Goal: Check status: Check status

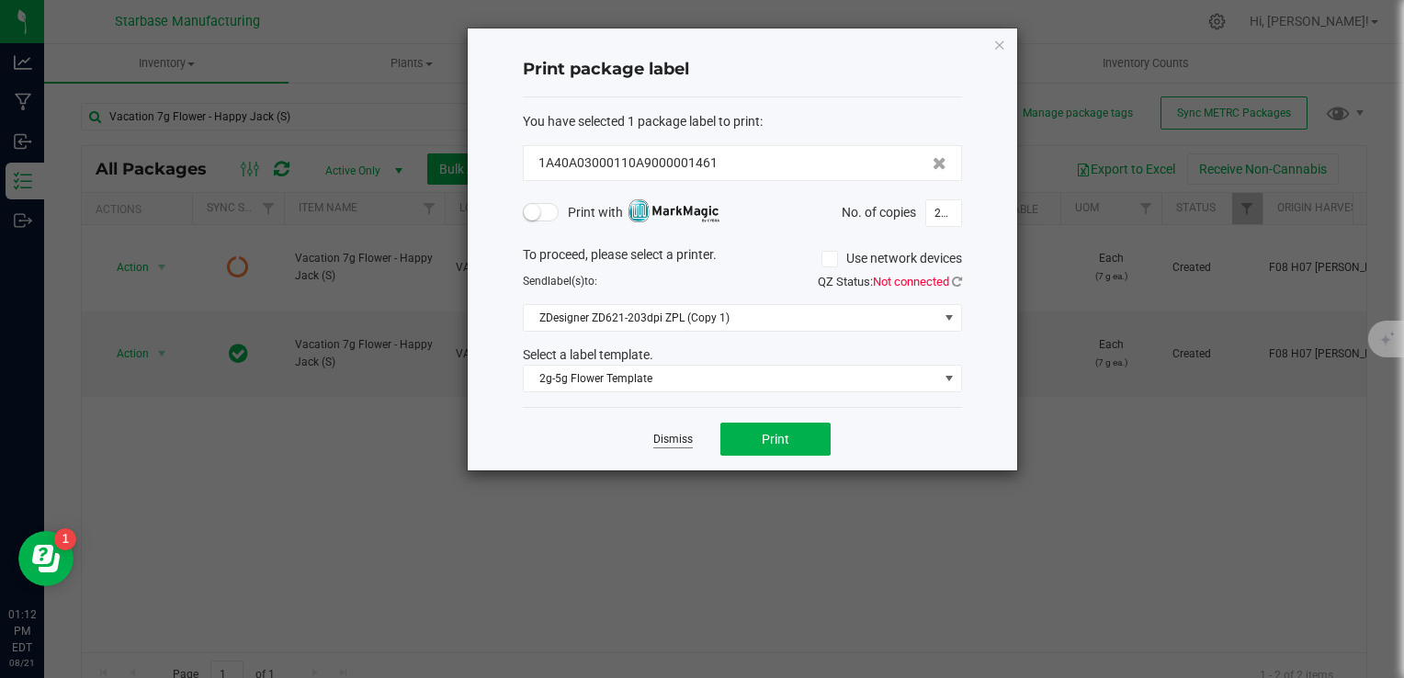
click at [680, 437] on link "Dismiss" at bounding box center [673, 440] width 40 height 16
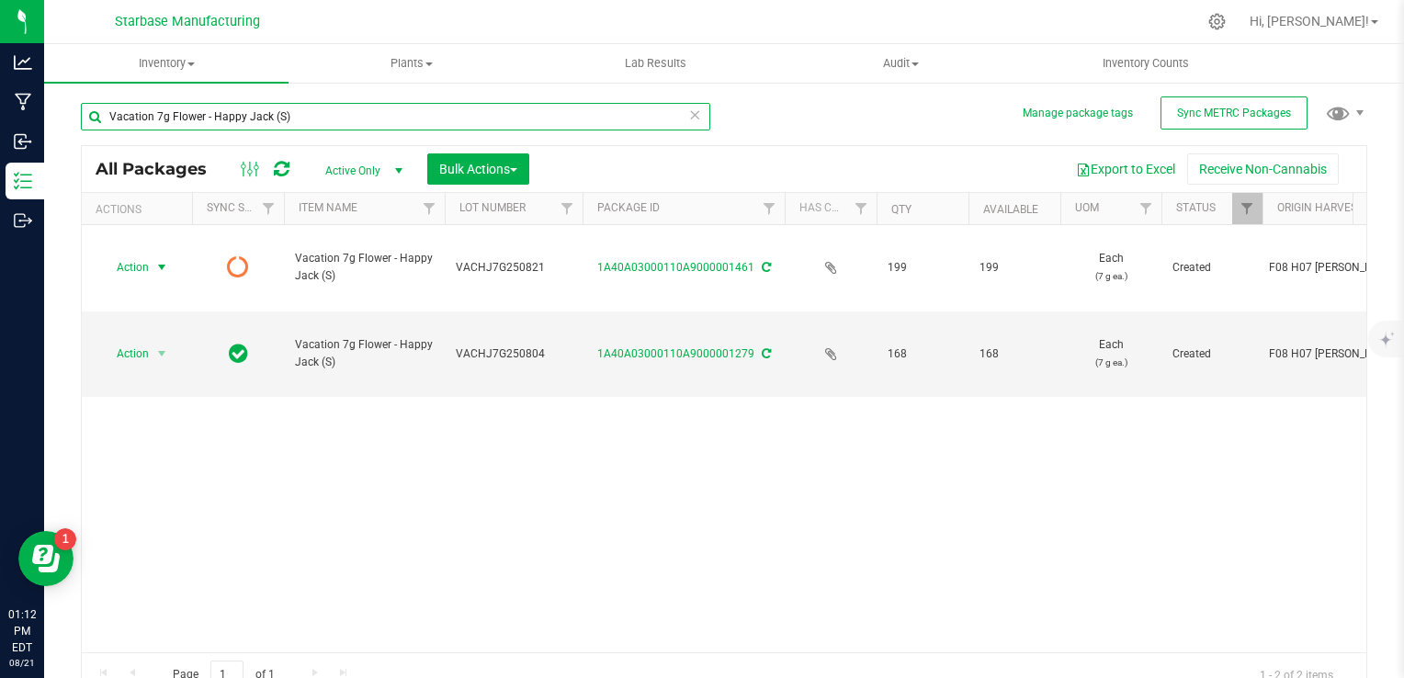
click at [305, 110] on input "Vacation 7g Flower - Happy Jack (S)" at bounding box center [395, 117] width 629 height 28
type input "f"
type input "bulk"
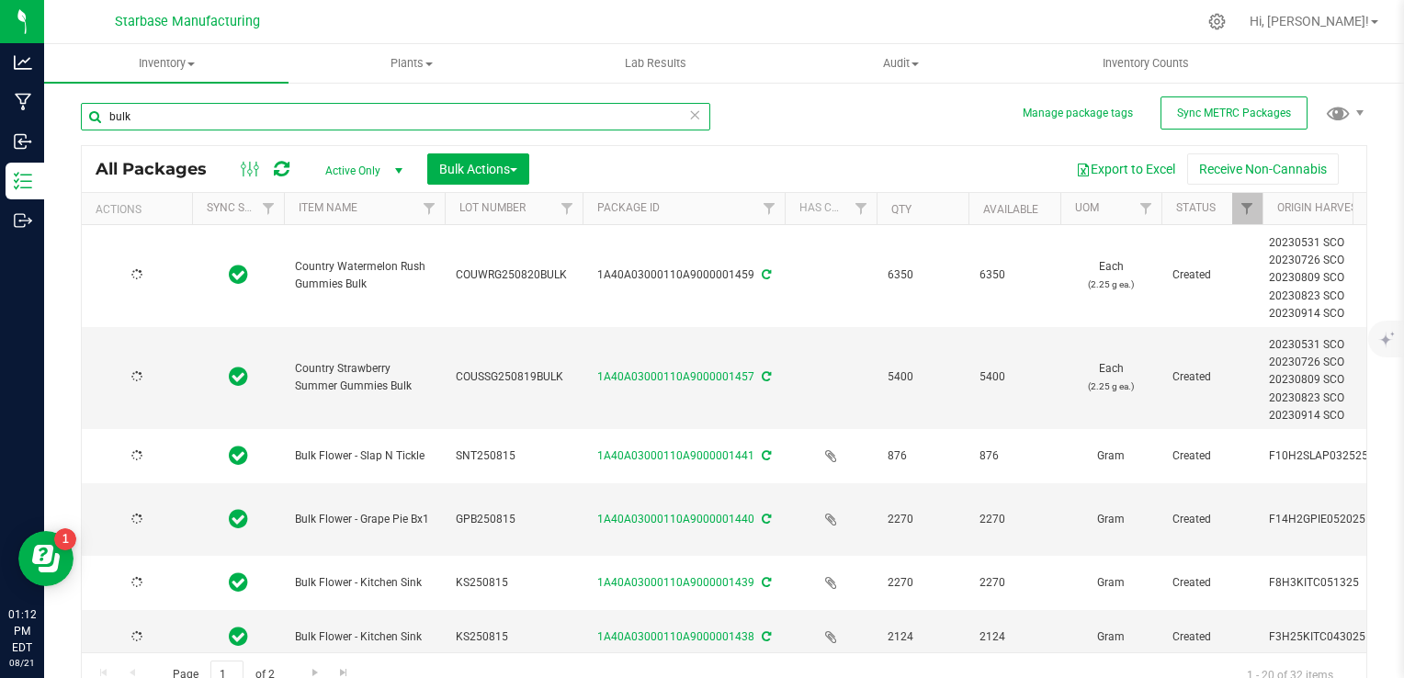
type input "[DATE]"
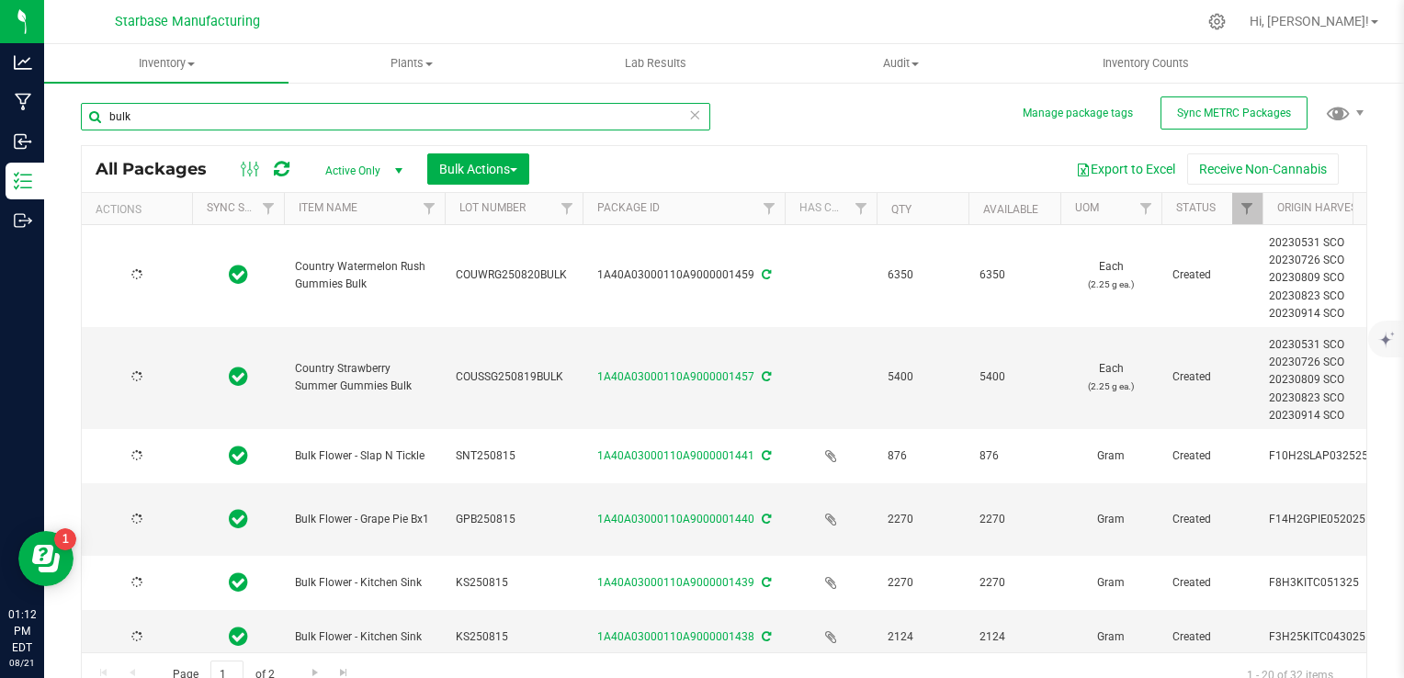
type input "[DATE]"
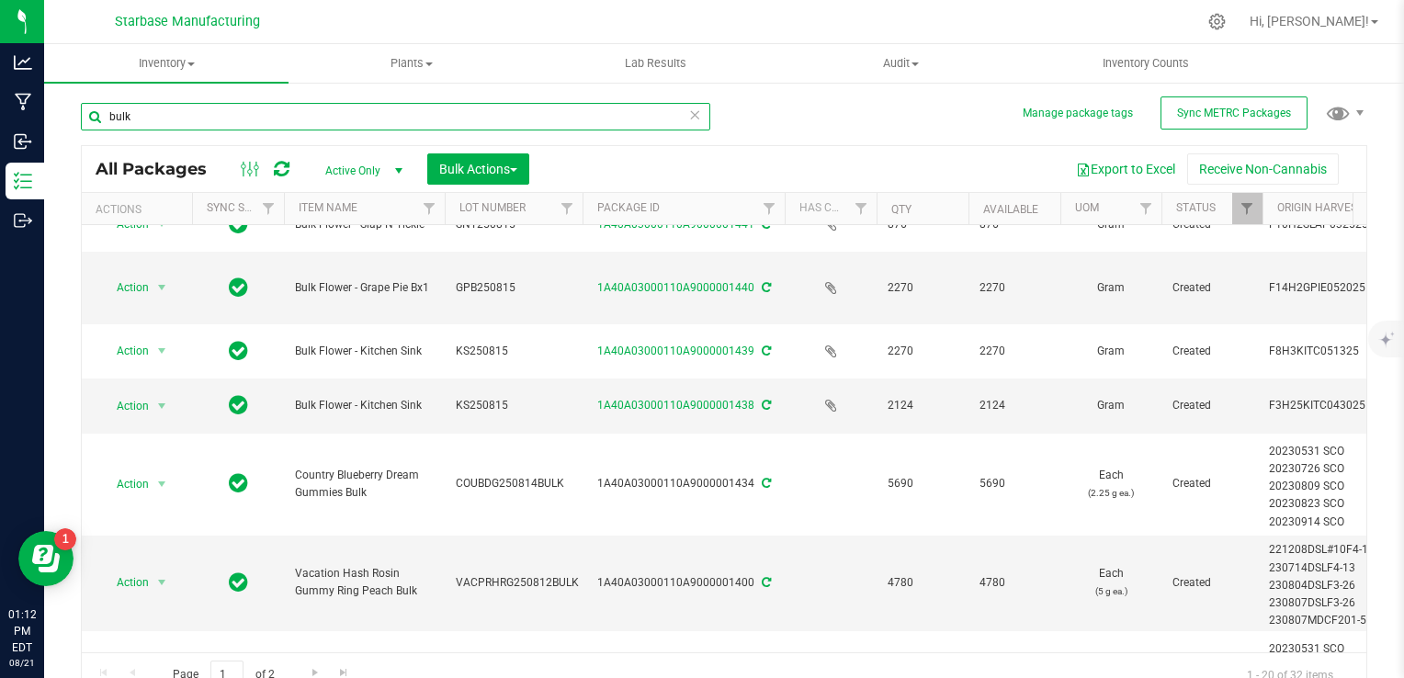
scroll to position [238, 0]
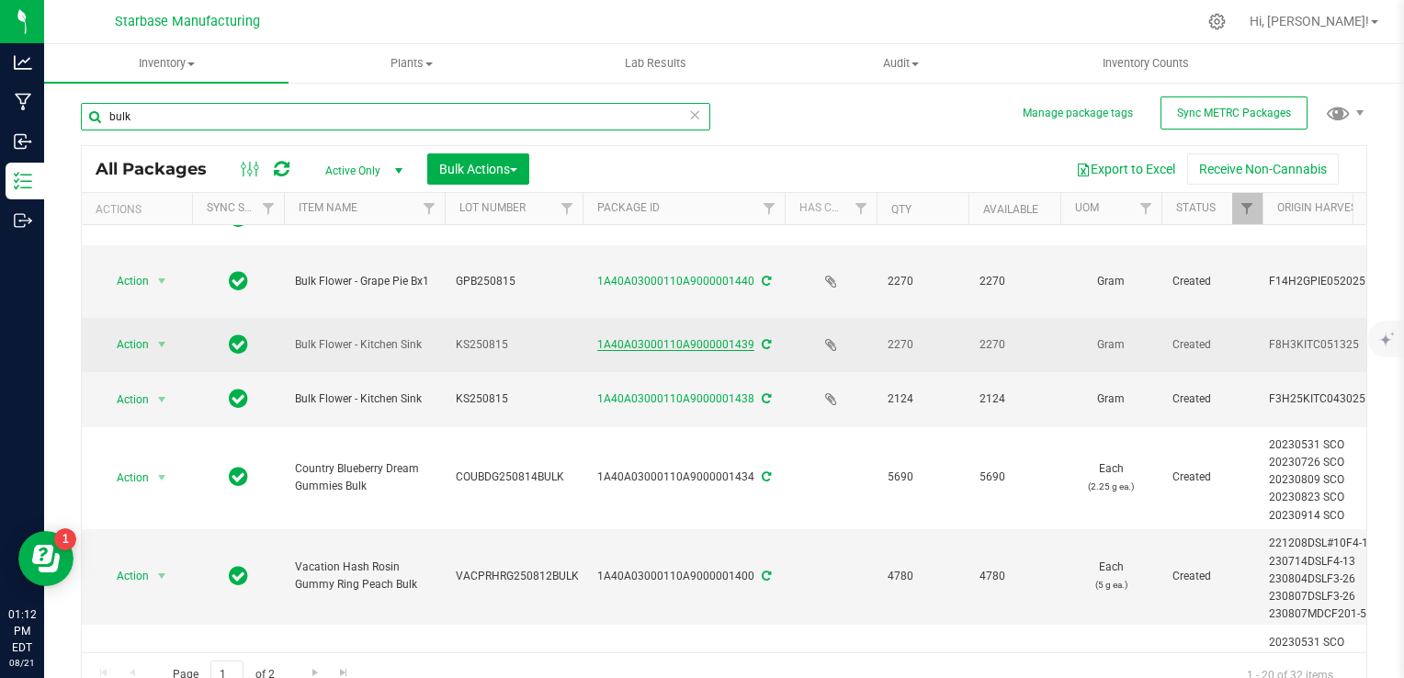
type input "bulk"
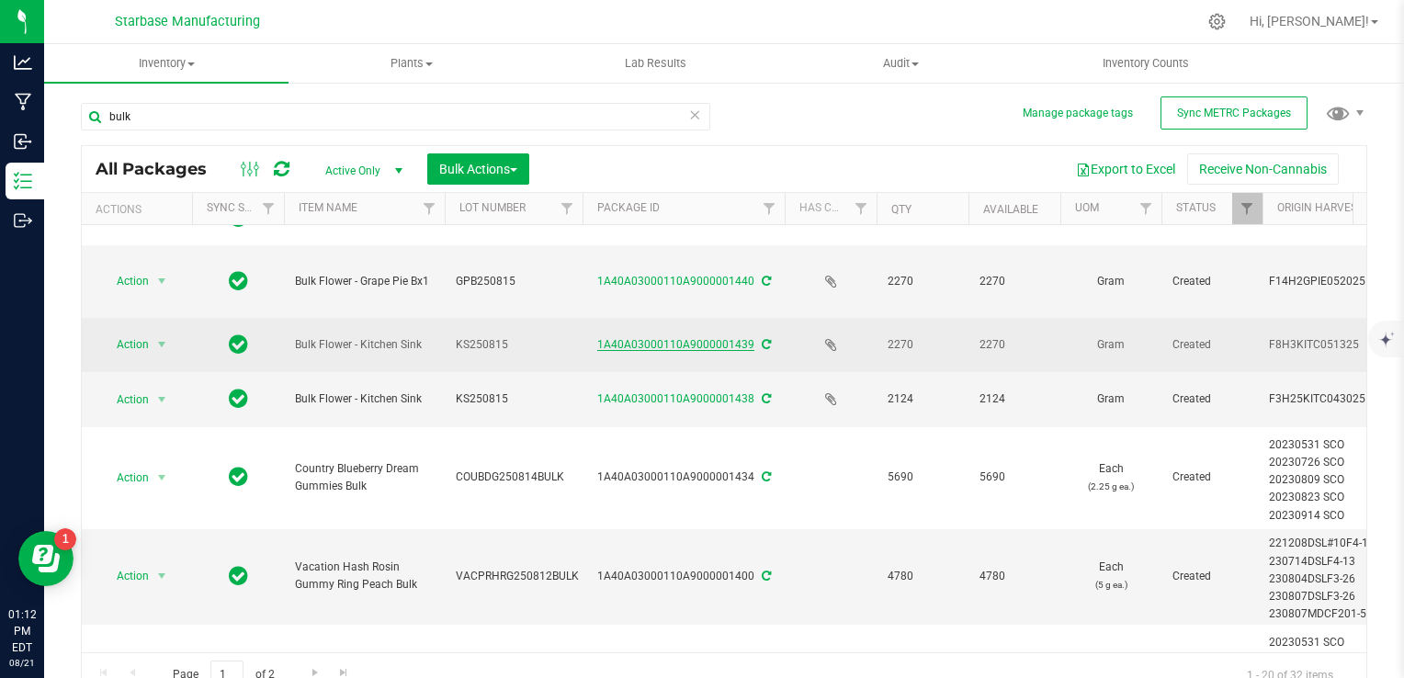
click at [632, 344] on link "1A40A03000110A9000001439" at bounding box center [675, 344] width 157 height 13
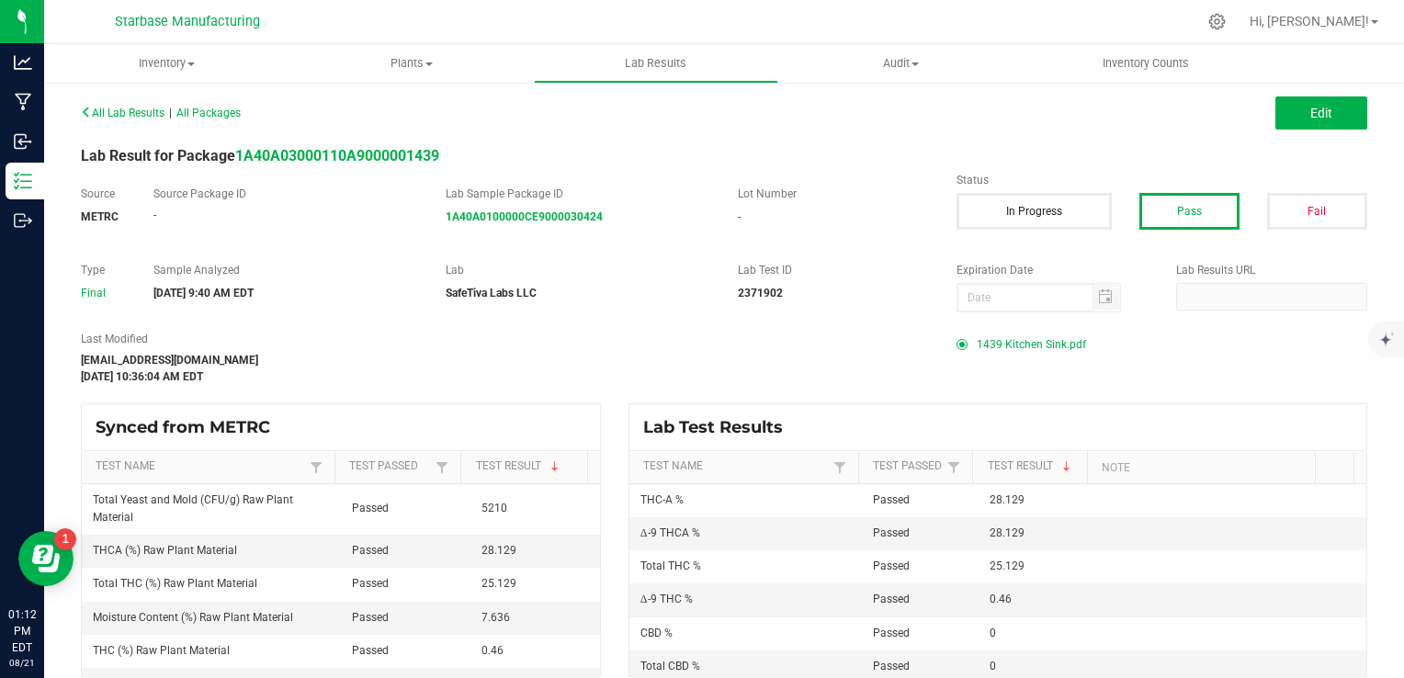
click at [1293, 130] on div "All Lab Results | All Packages Edit" at bounding box center [724, 113] width 1314 height 46
click at [1293, 118] on button "Edit" at bounding box center [1321, 112] width 92 height 33
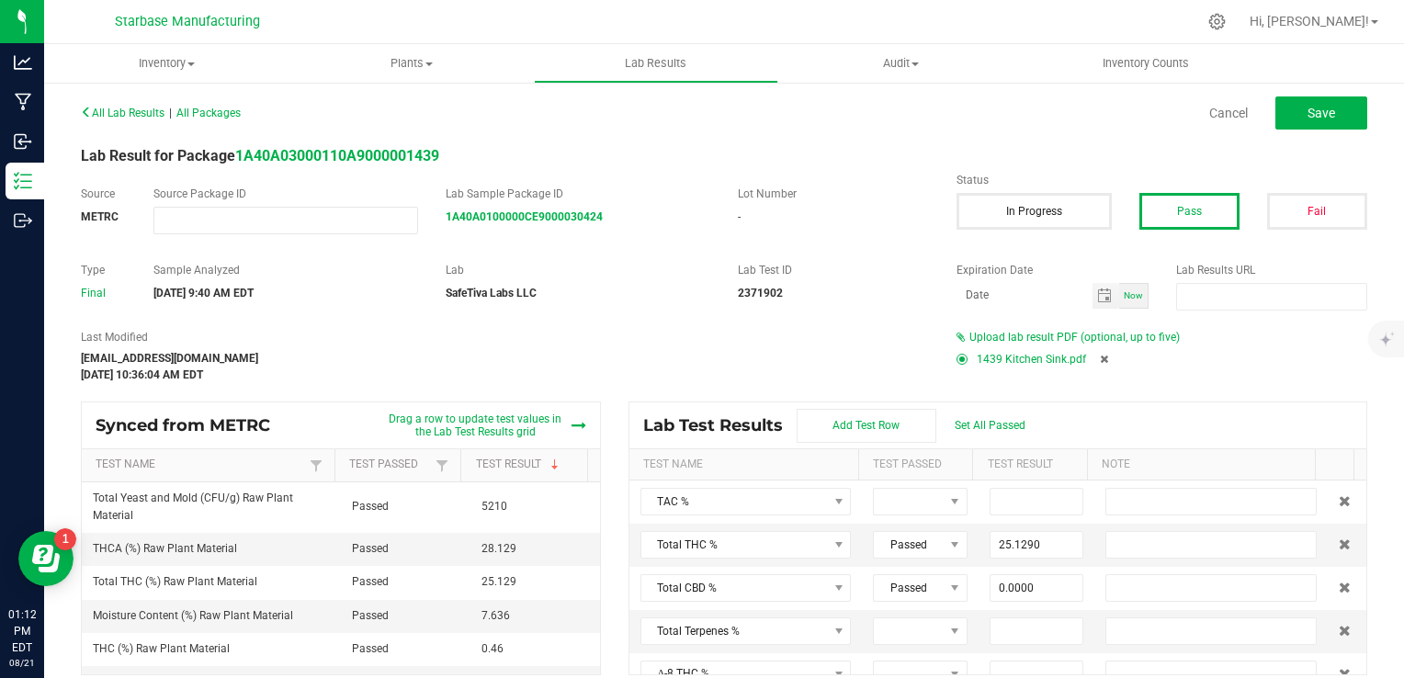
scroll to position [15, 0]
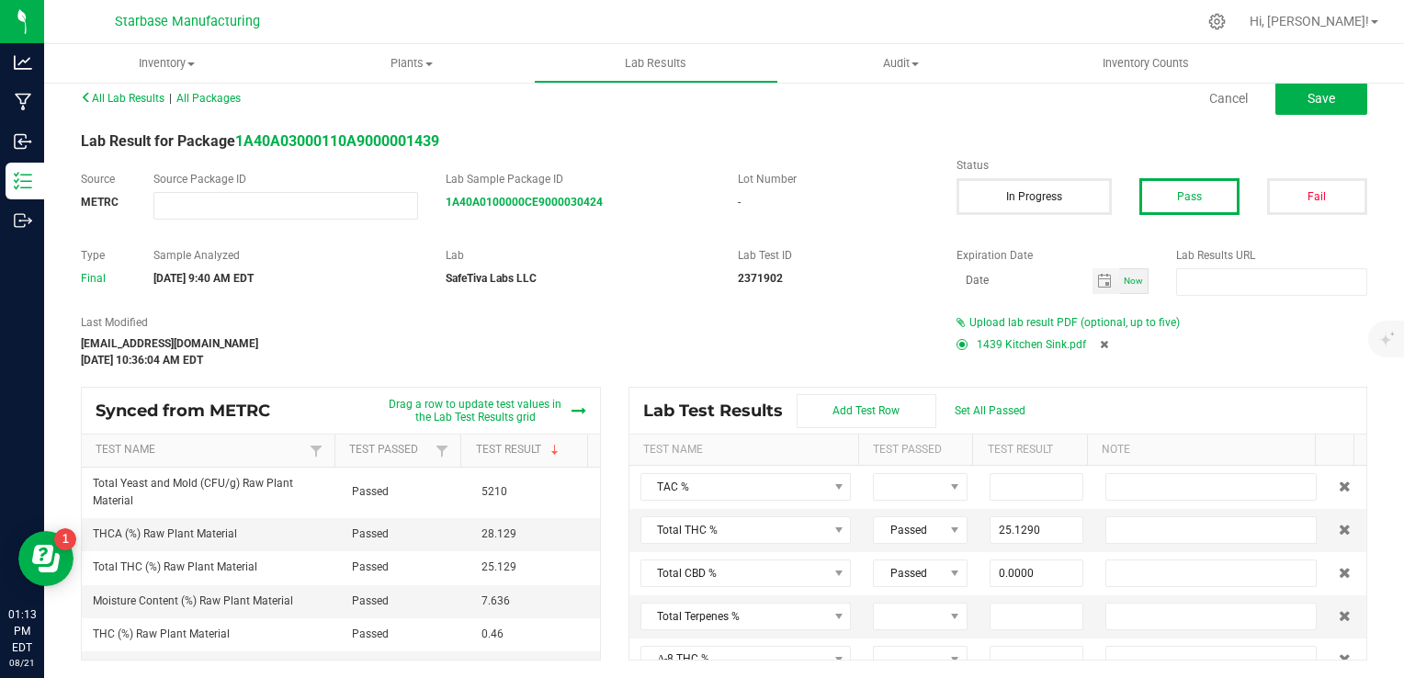
click at [959, 343] on div at bounding box center [962, 345] width 6 height 6
click at [956, 343] on div at bounding box center [961, 344] width 11 height 11
click at [1329, 94] on button "Save" at bounding box center [1321, 98] width 92 height 33
type input "25.1290"
type input "0.0000"
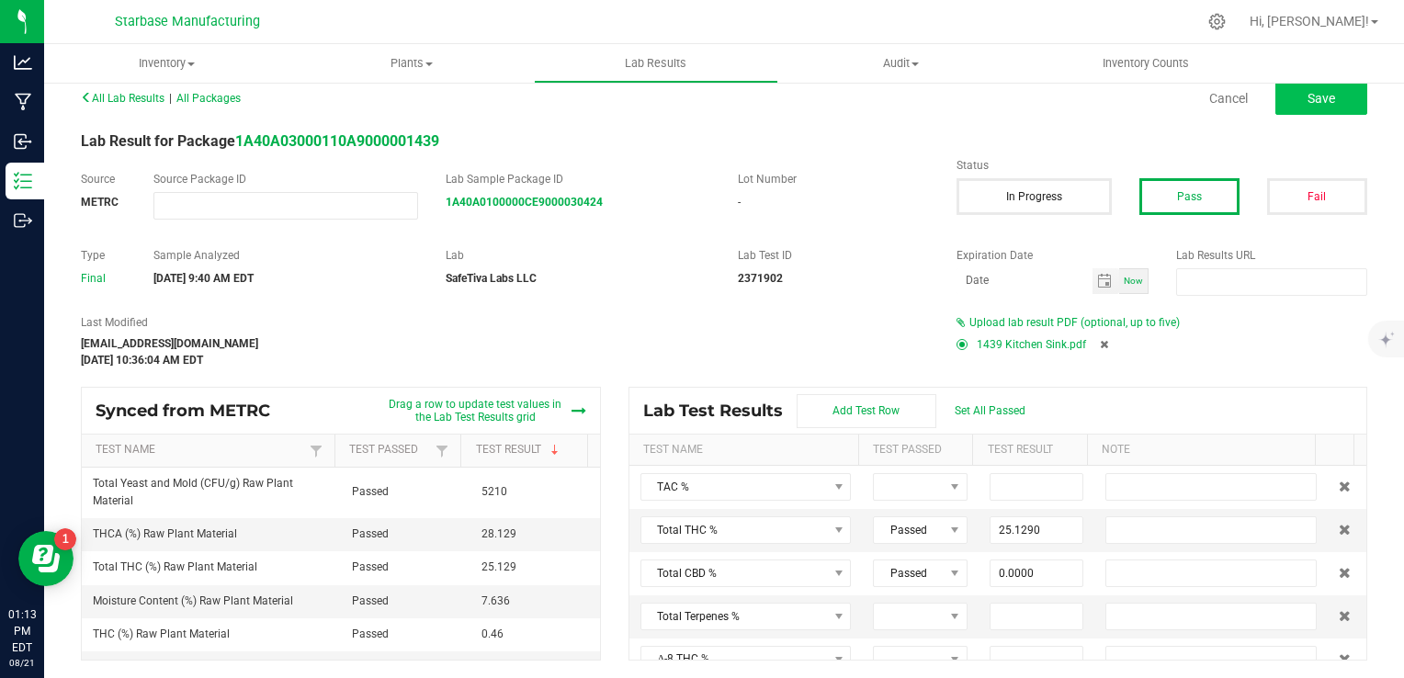
type input "0.4600"
type input "28.1290"
type input "0.0000"
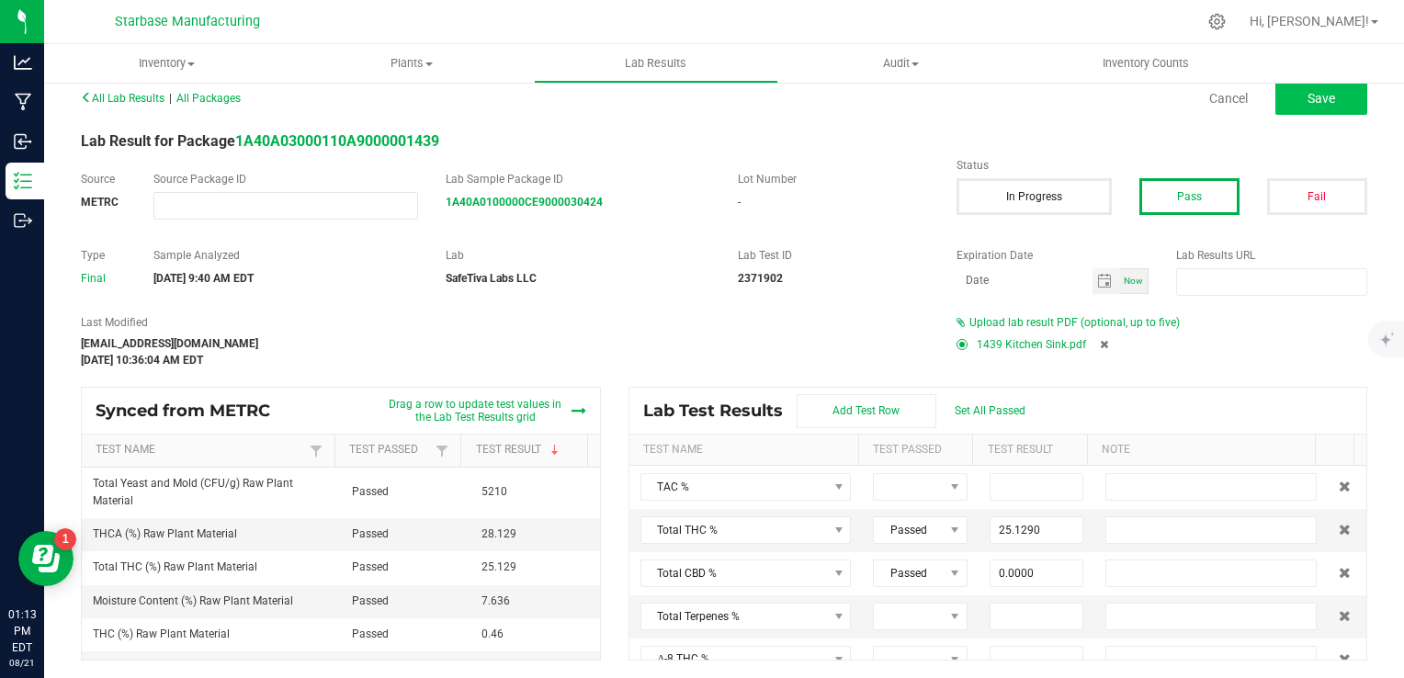
type input "0.0000"
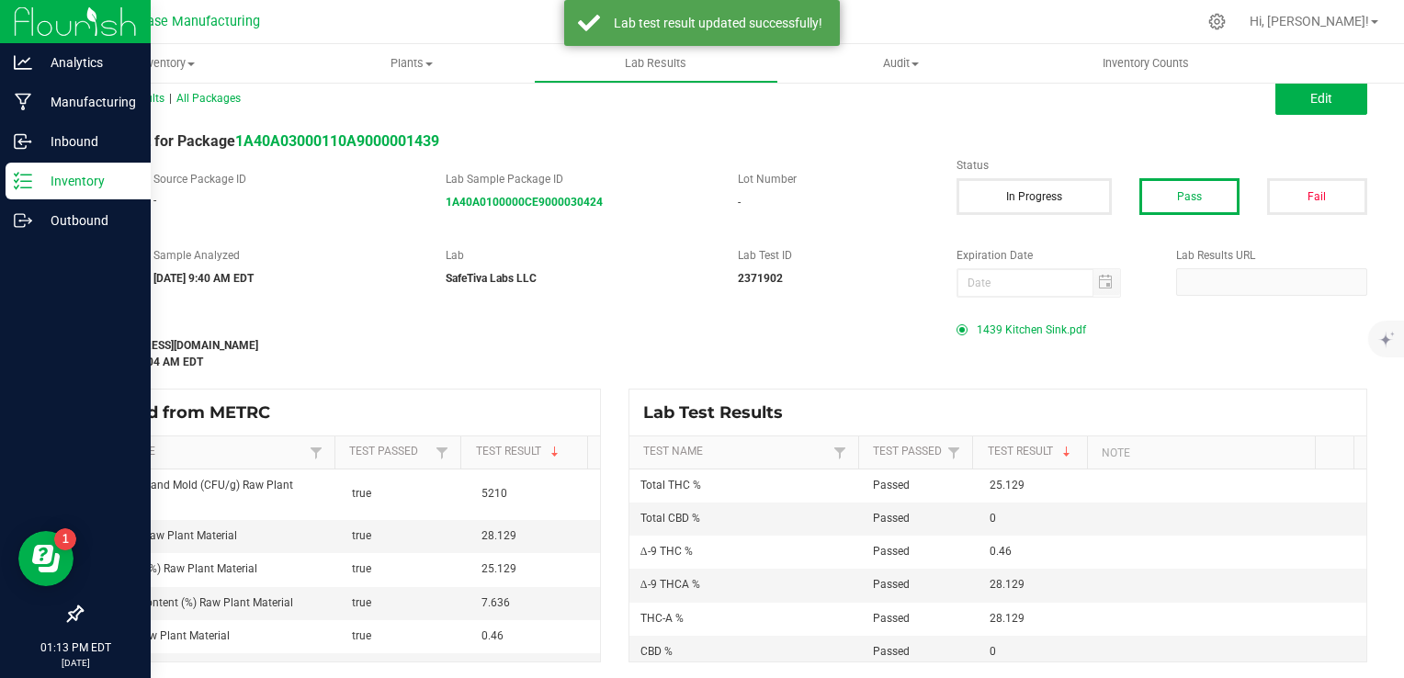
click at [55, 170] on p "Inventory" at bounding box center [87, 181] width 110 height 22
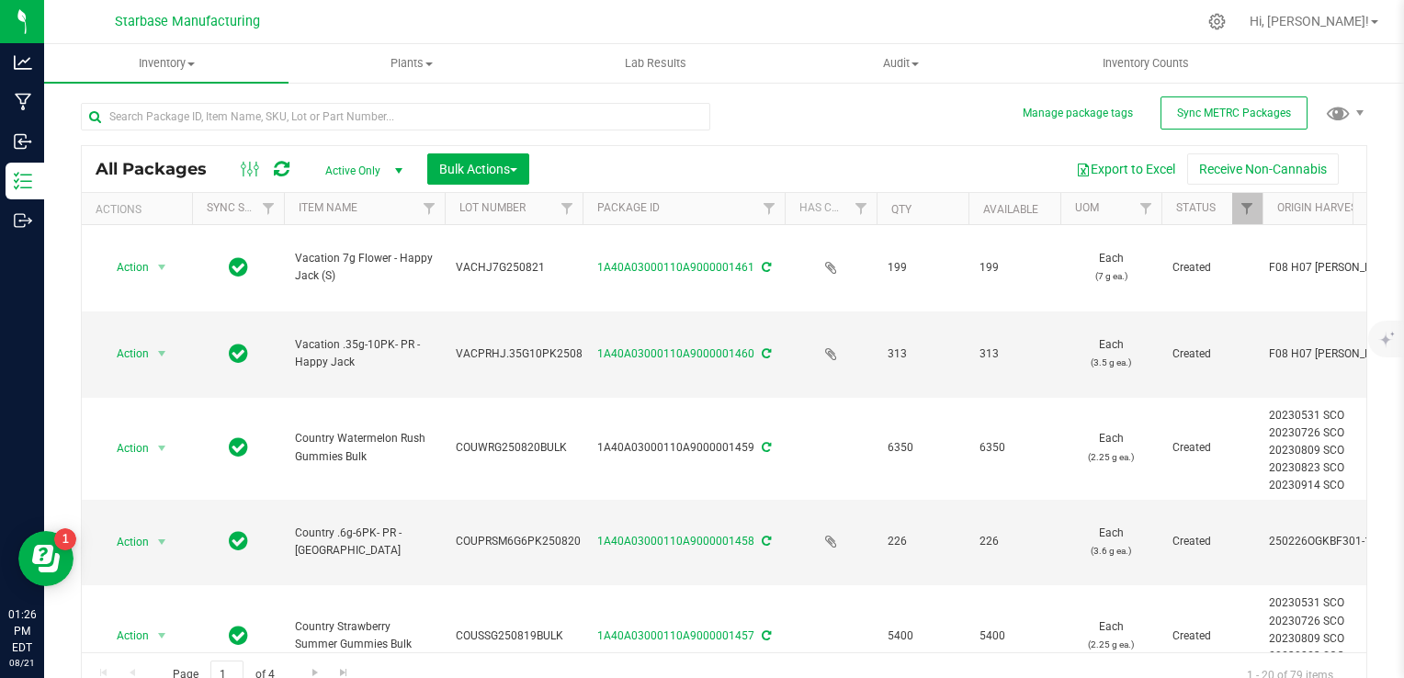
click at [279, 164] on icon at bounding box center [282, 169] width 16 height 18
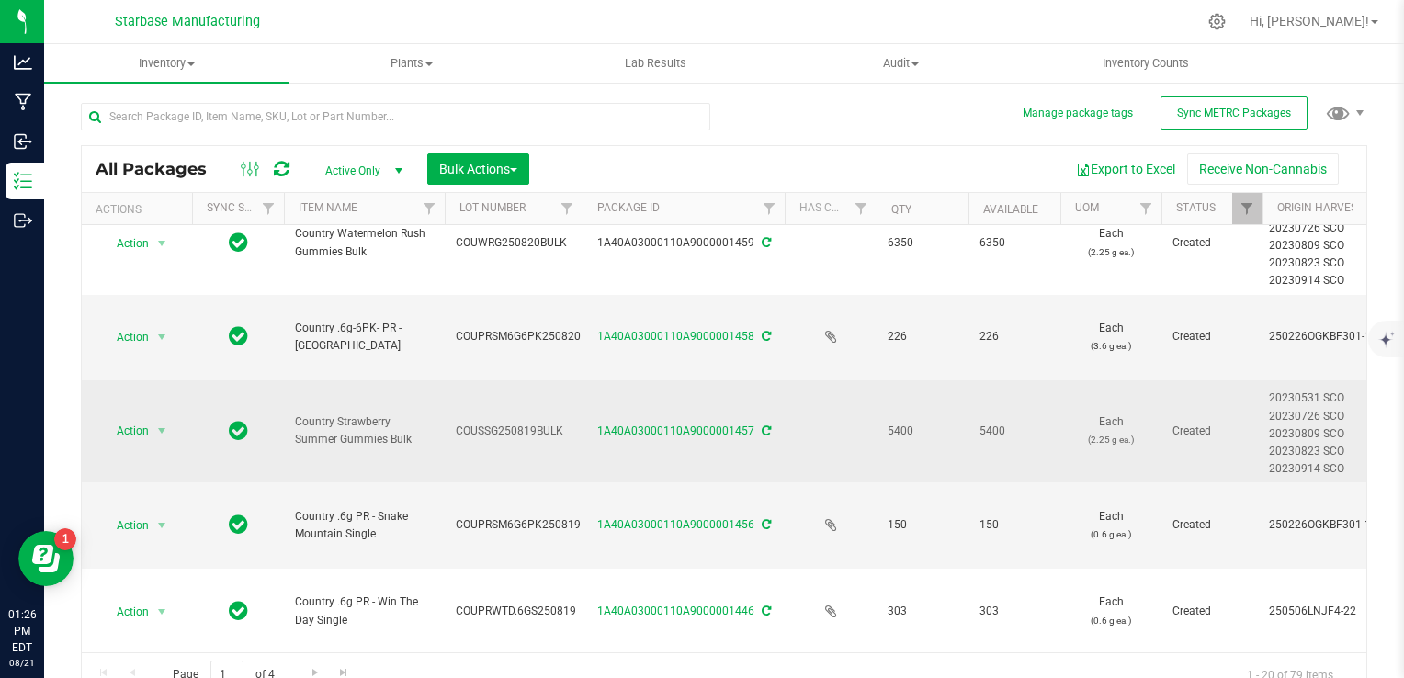
scroll to position [231, 0]
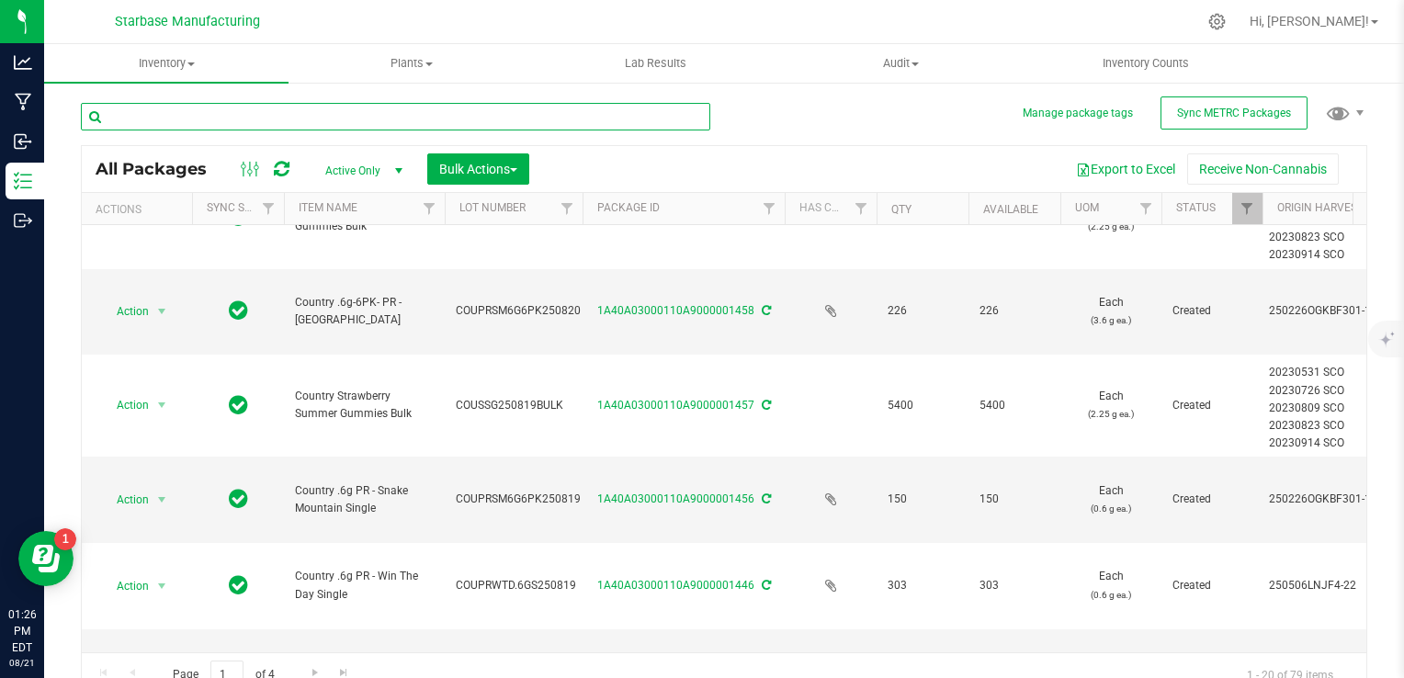
click at [320, 122] on input "text" at bounding box center [395, 117] width 629 height 28
type input "blueberry"
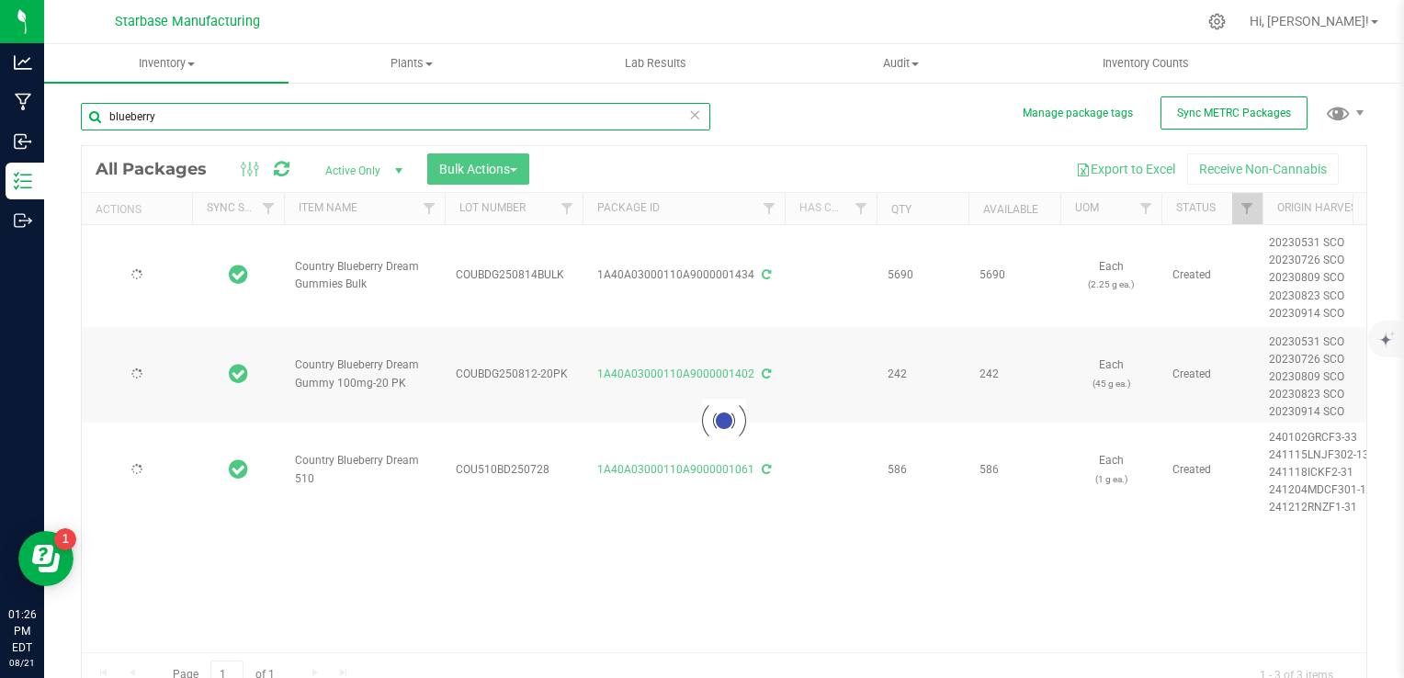
type input "[DATE]"
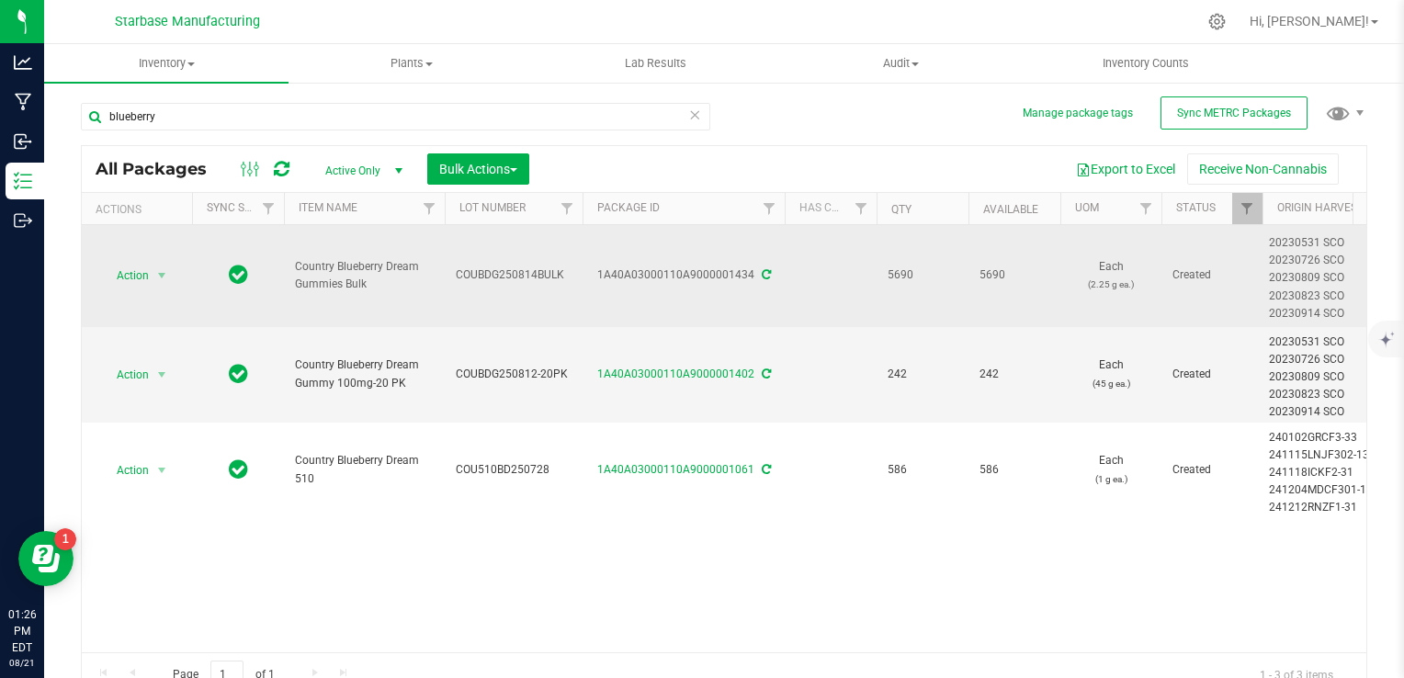
click at [765, 271] on icon at bounding box center [766, 274] width 9 height 11
click at [762, 276] on icon at bounding box center [766, 274] width 9 height 11
